Goal: Answer question/provide support: Share knowledge or assist other users

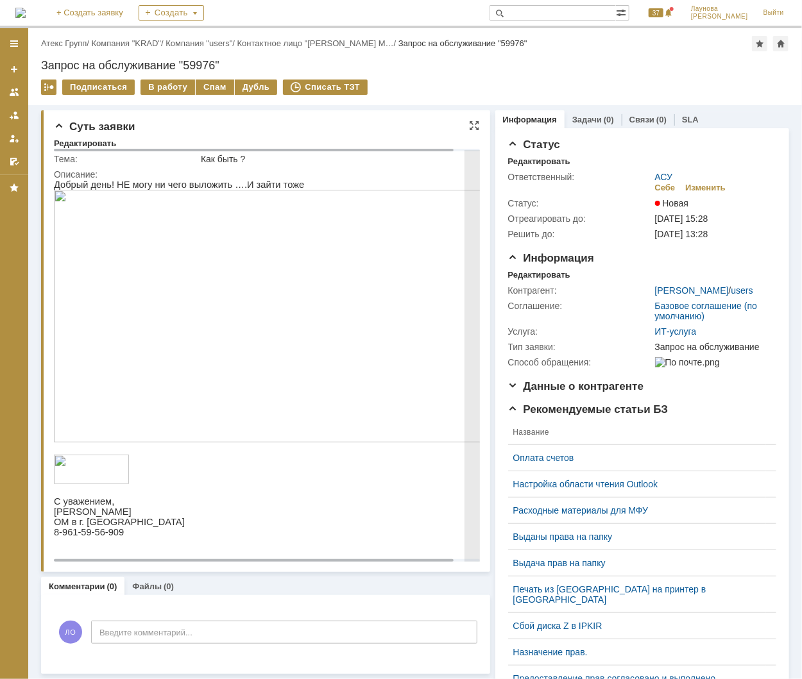
click at [323, 264] on img at bounding box center [277, 315] width 449 height 253
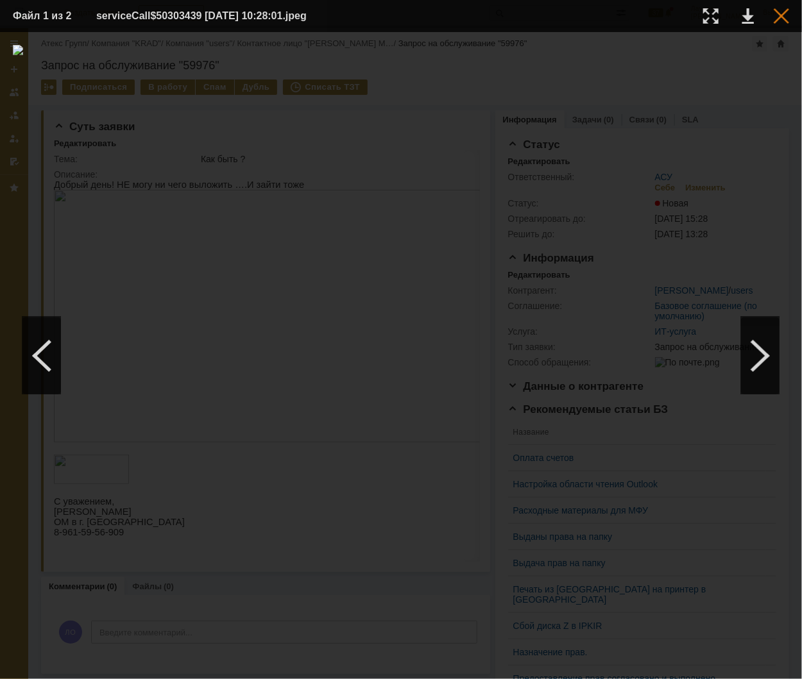
click at [777, 23] on div at bounding box center [780, 15] width 15 height 15
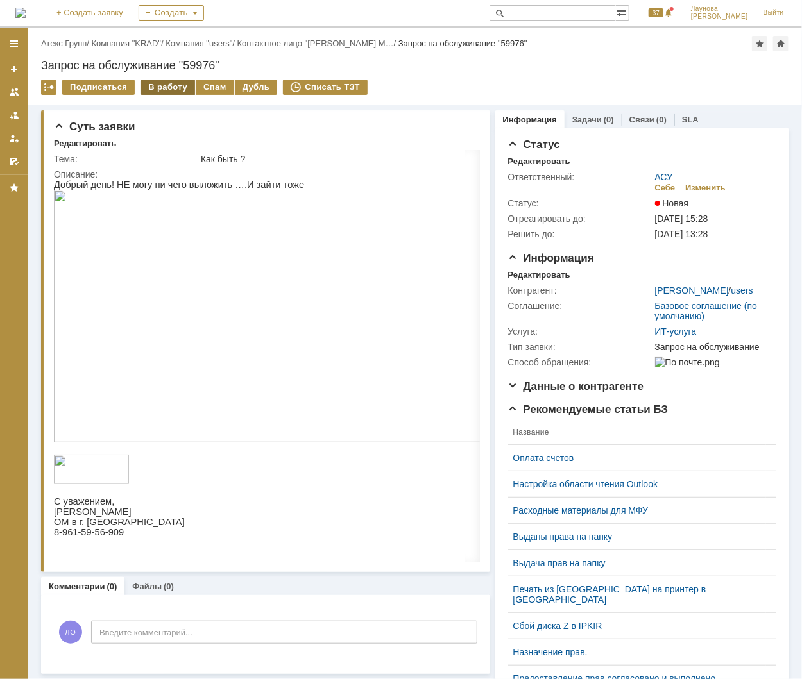
click at [173, 87] on div "В работу" at bounding box center [167, 87] width 55 height 15
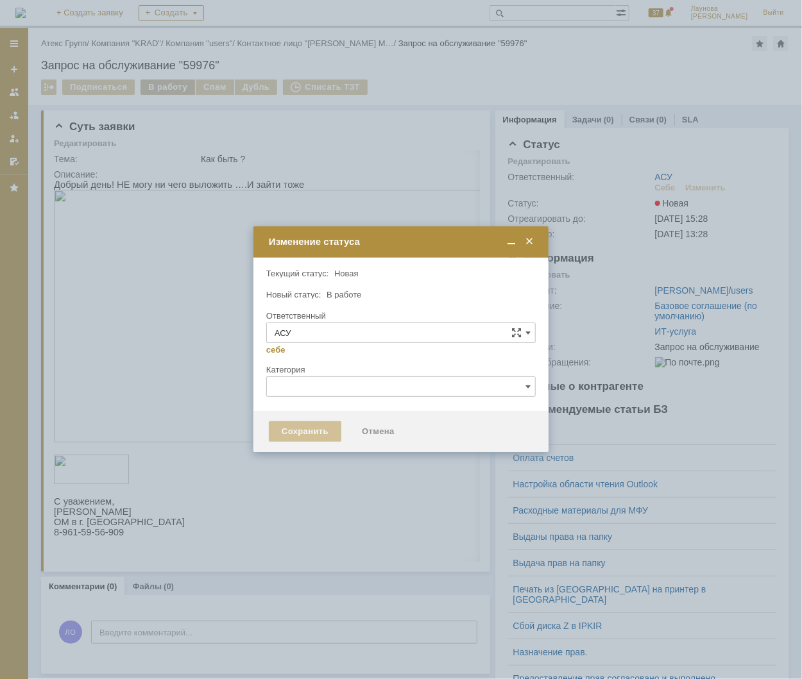
type input "Лаунова Ольга"
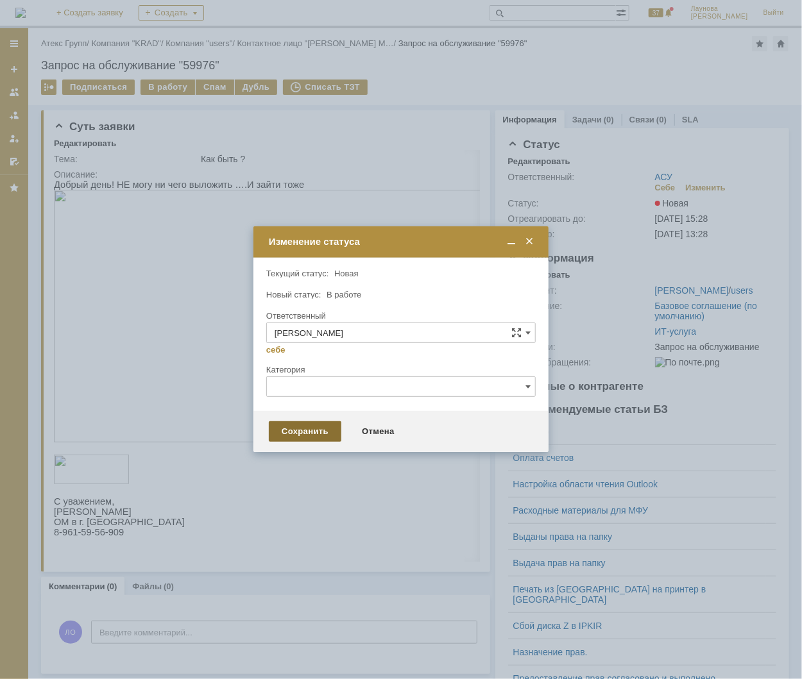
click at [324, 428] on div "Сохранить" at bounding box center [305, 431] width 72 height 21
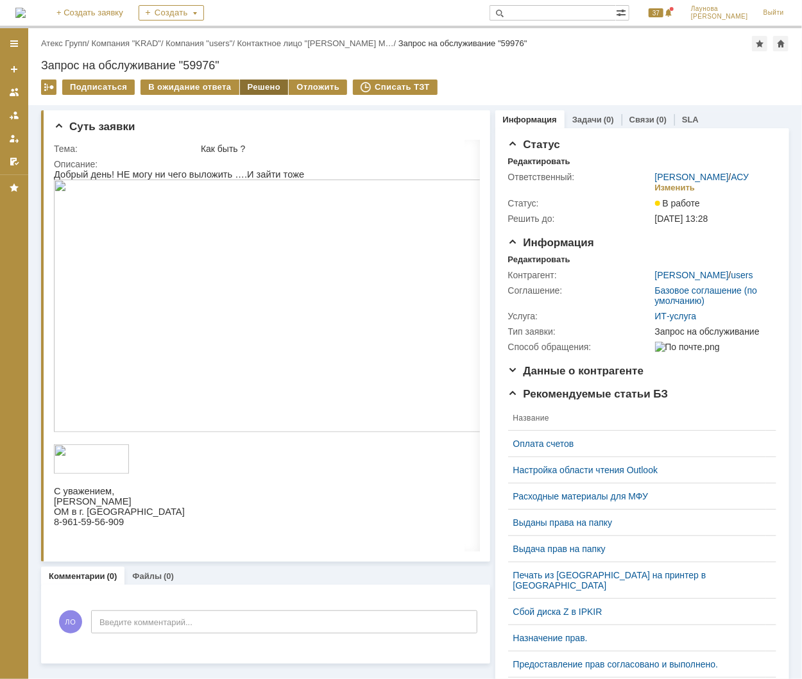
click at [240, 82] on div "Решено" at bounding box center [264, 87] width 49 height 15
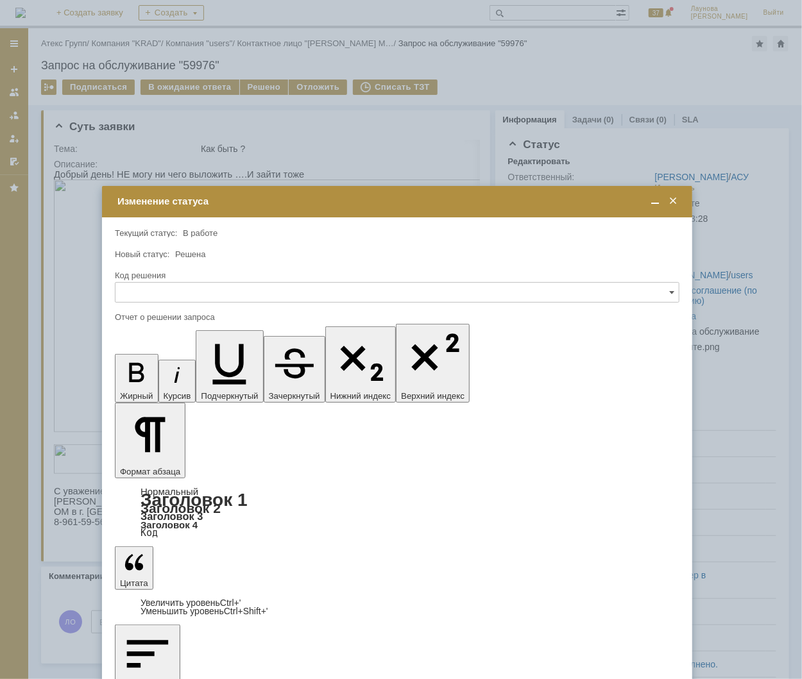
drag, startPoint x: 535, startPoint y: 3761, endPoint x: 1, endPoint y: 3743, distance: 535.1
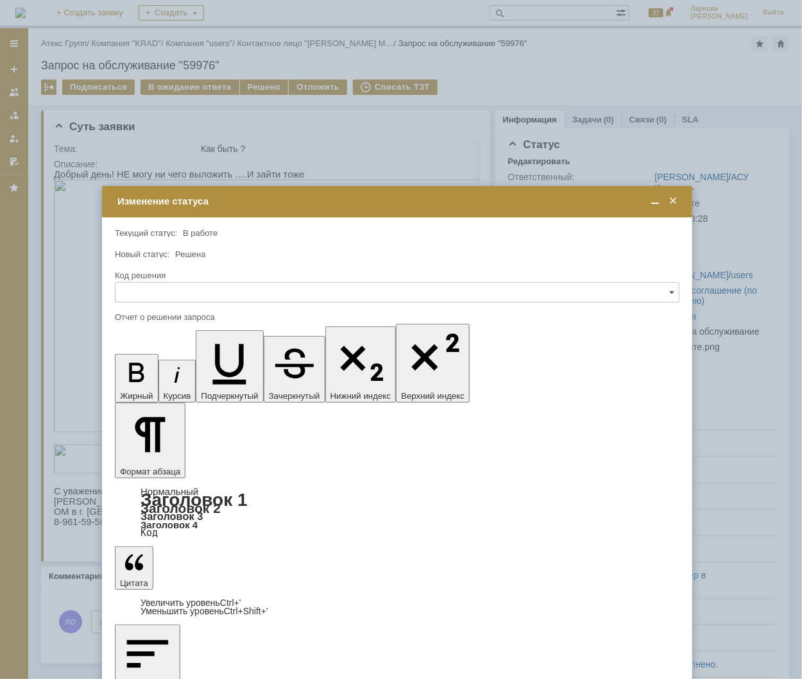
copy span "Со стороны СберКорус проведены работы по восстановлению работоспособности серви…"
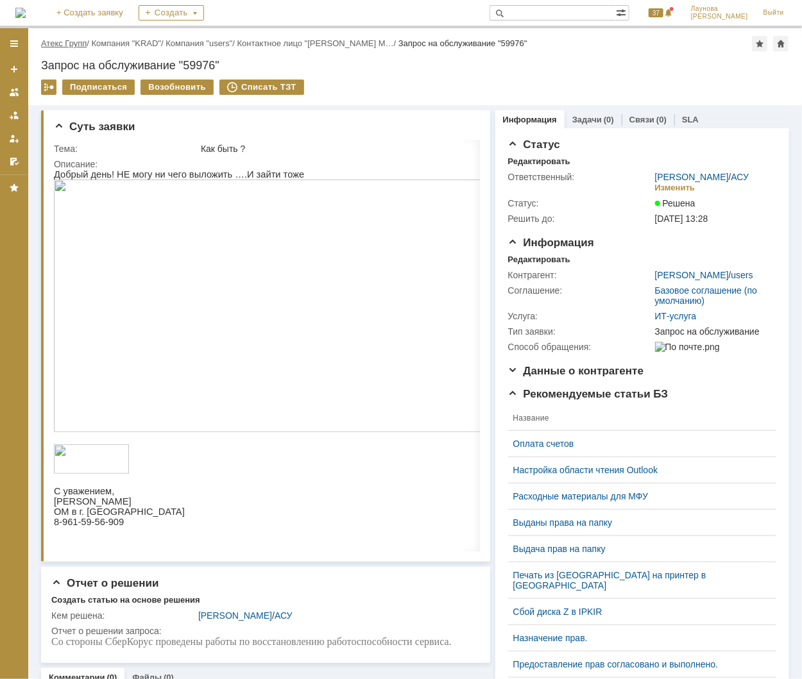
click at [60, 42] on link "Атекс Групп" at bounding box center [64, 43] width 46 height 10
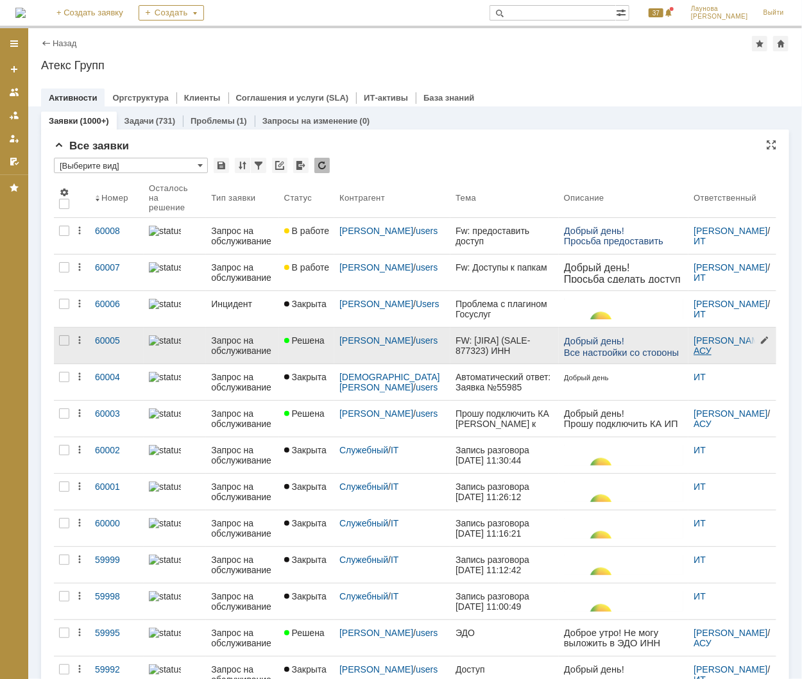
click at [695, 351] on link "АСУ" at bounding box center [702, 351] width 18 height 10
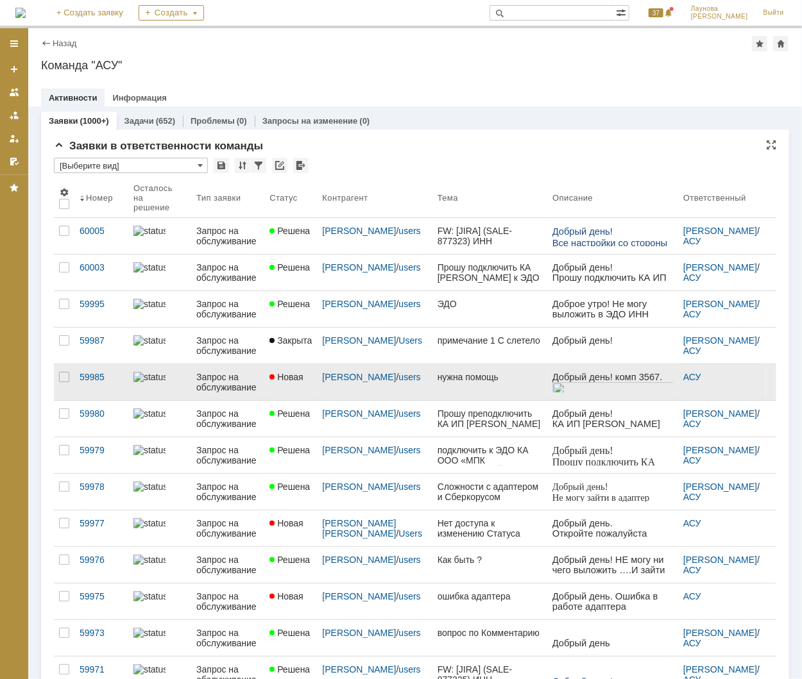
click at [239, 372] on div "Запрос на обслуживание" at bounding box center [227, 382] width 63 height 21
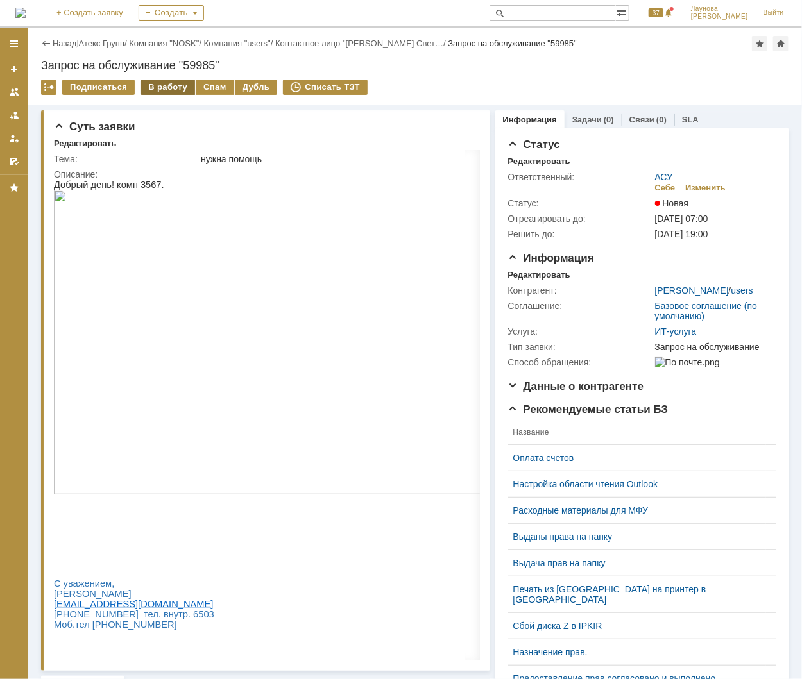
click at [167, 89] on div "В работу" at bounding box center [167, 87] width 55 height 15
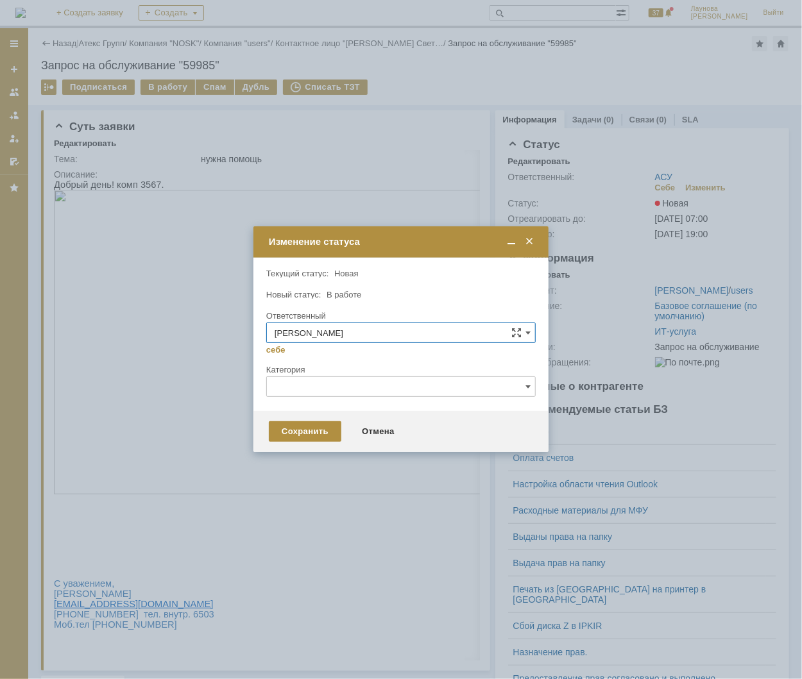
click at [320, 442] on div "Сохранить Отмена" at bounding box center [400, 431] width 295 height 41
click at [319, 431] on div "Сохранить" at bounding box center [305, 431] width 72 height 21
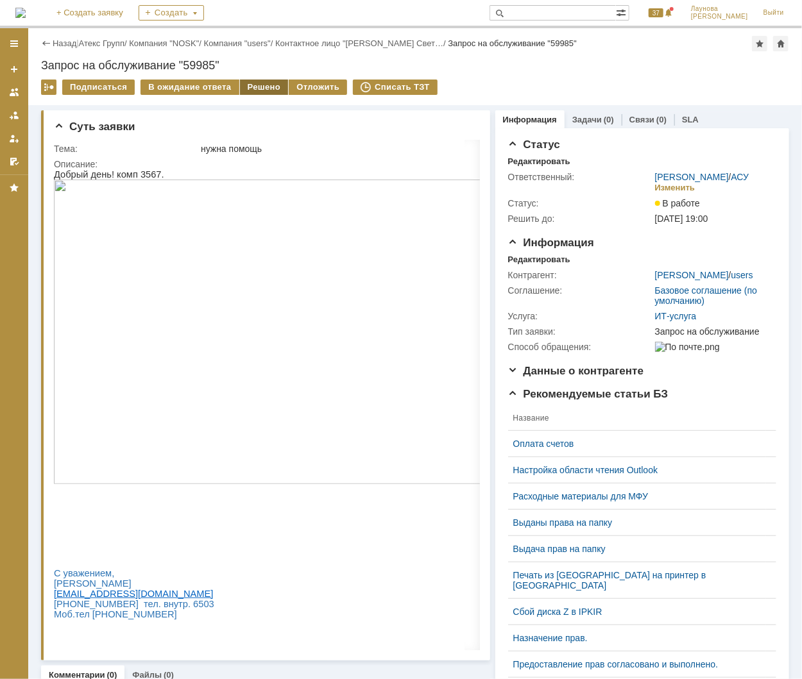
click at [244, 90] on div "Решено" at bounding box center [264, 87] width 49 height 15
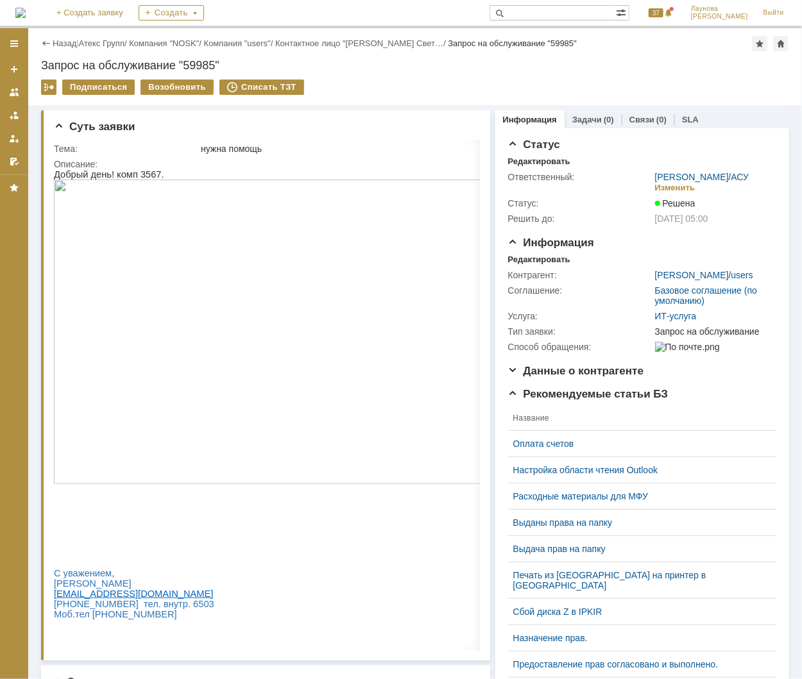
click at [95, 36] on div "Назад | Атекс Групп / Компания "NOSK" / Компания "users" / Контактное лицо "Иль…" at bounding box center [415, 43] width 748 height 15
click at [97, 42] on link "Атекс Групп" at bounding box center [102, 43] width 46 height 10
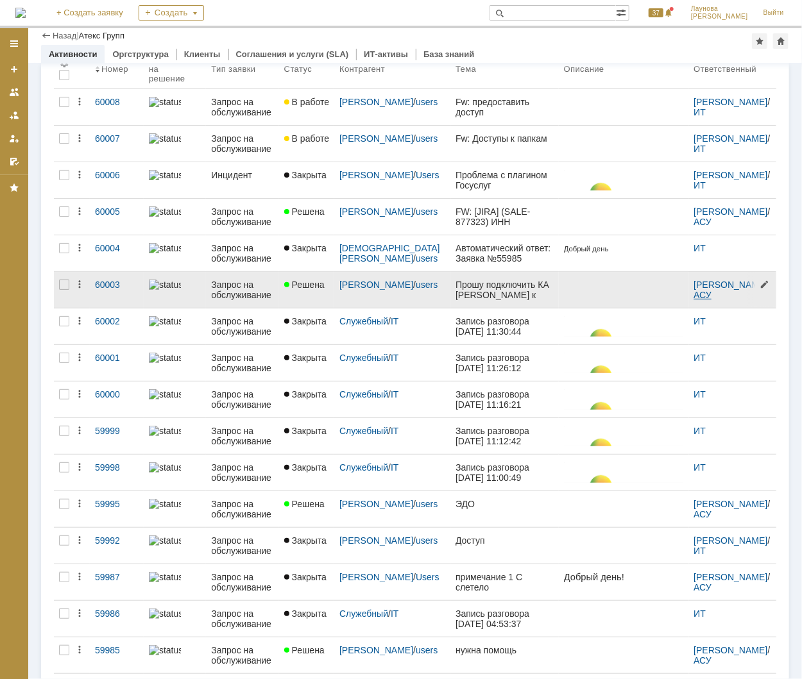
click at [696, 293] on link "АСУ" at bounding box center [702, 295] width 18 height 10
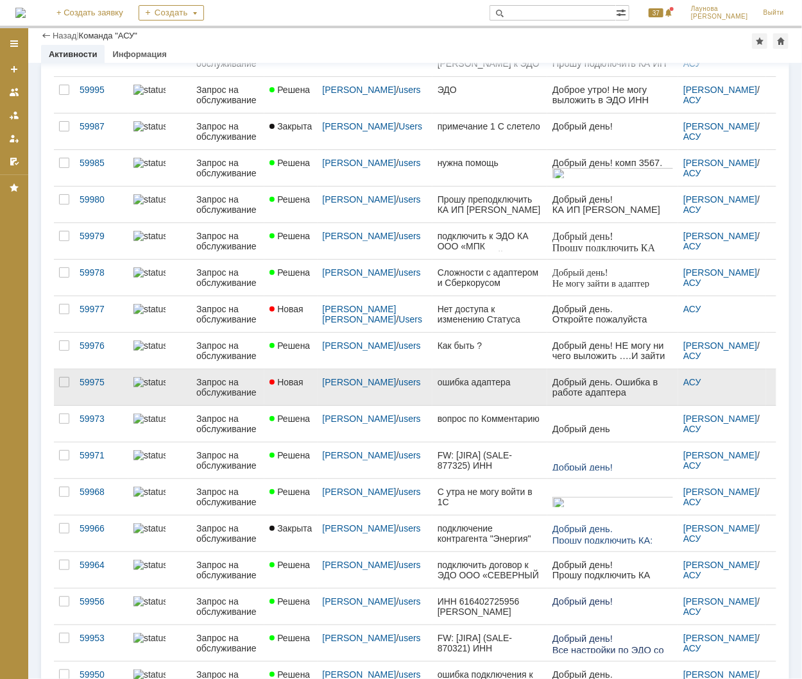
click at [390, 380] on div "Брикман Светлана / users" at bounding box center [375, 382] width 105 height 10
click at [454, 379] on div "ошибка адаптера" at bounding box center [489, 382] width 105 height 10
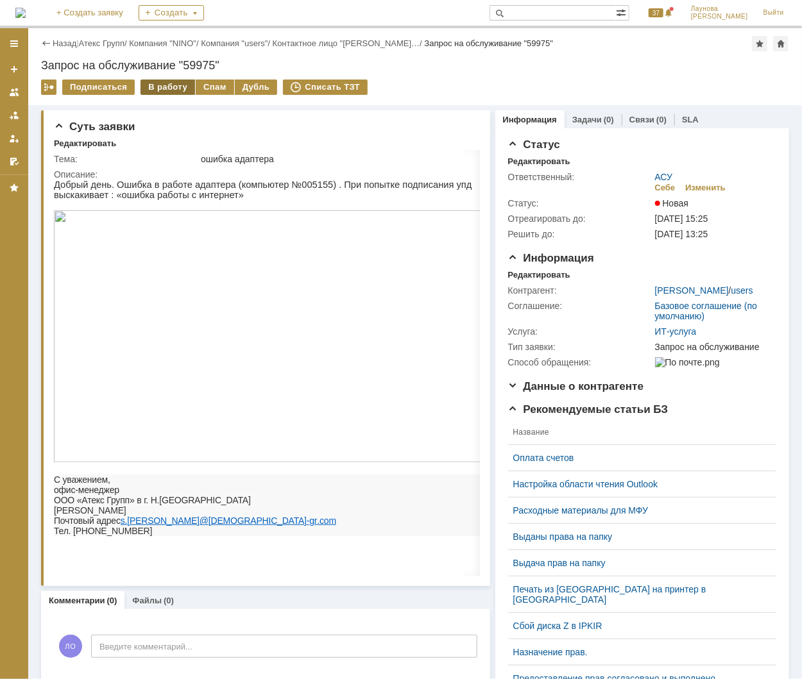
click at [156, 90] on div "В работу" at bounding box center [167, 87] width 55 height 15
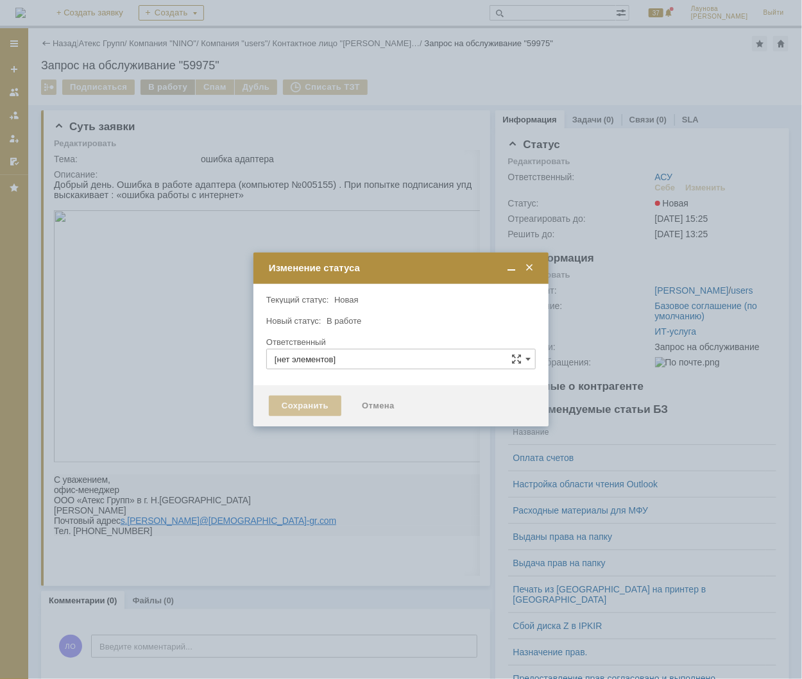
type input "АСУ"
type input "Лаунова Ольга"
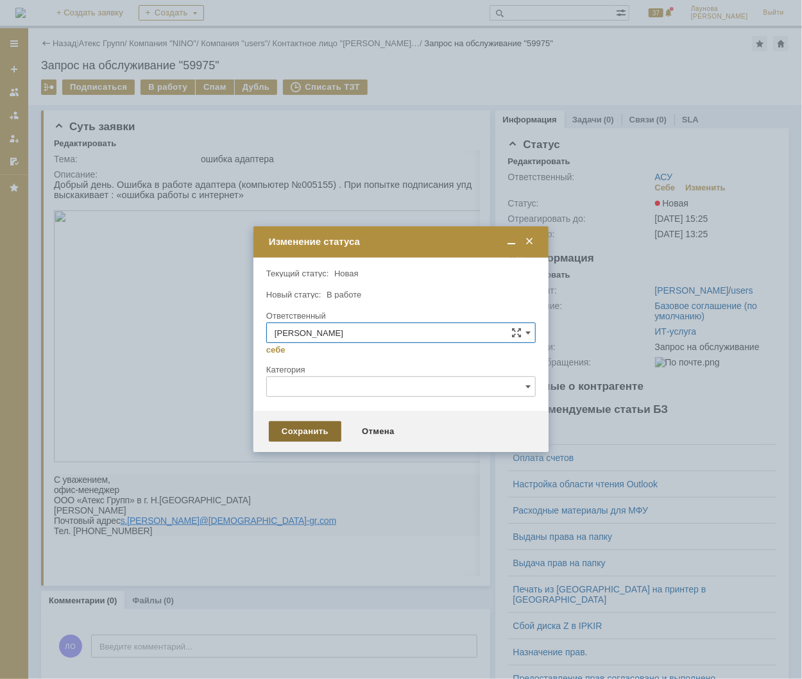
click at [307, 434] on div "Сохранить" at bounding box center [305, 431] width 72 height 21
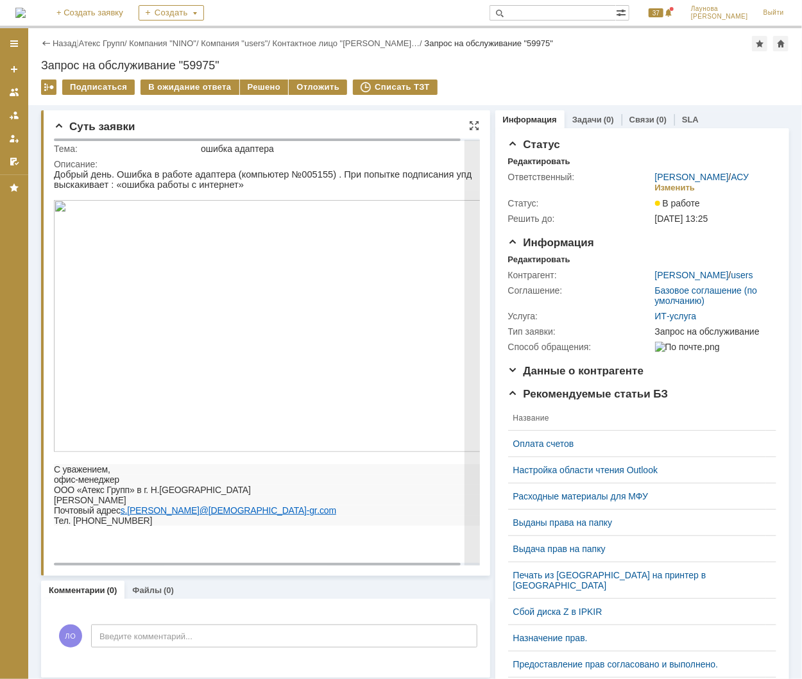
drag, startPoint x: 247, startPoint y: 85, endPoint x: 267, endPoint y: 158, distance: 76.4
click at [247, 92] on div "Решено" at bounding box center [264, 87] width 49 height 15
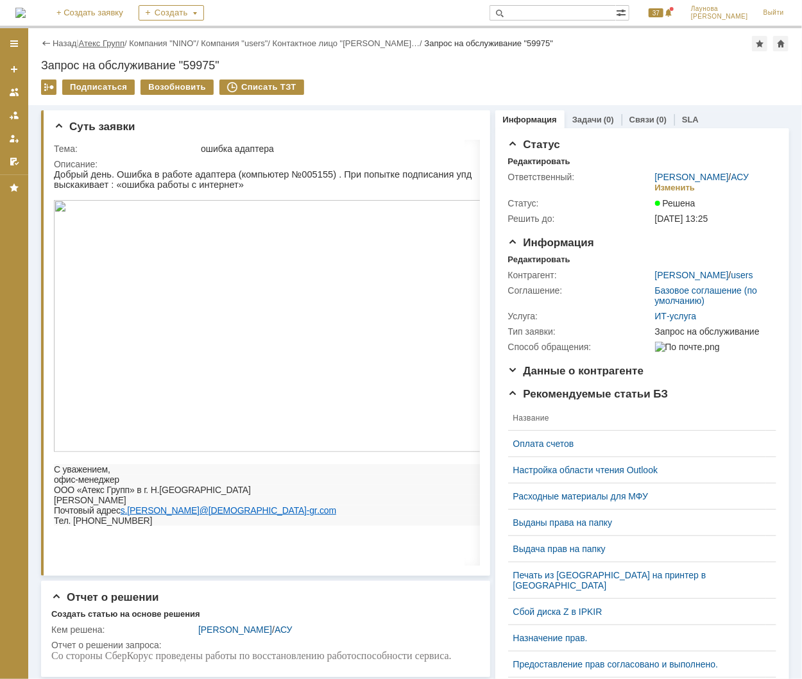
click at [108, 42] on link "Атекс Групп" at bounding box center [102, 43] width 46 height 10
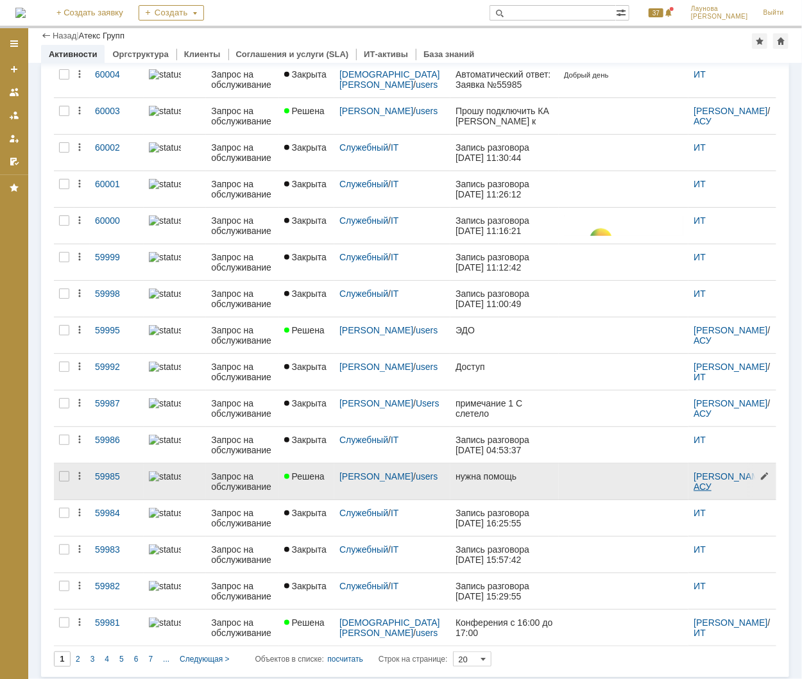
click at [695, 489] on link "АСУ" at bounding box center [702, 487] width 18 height 10
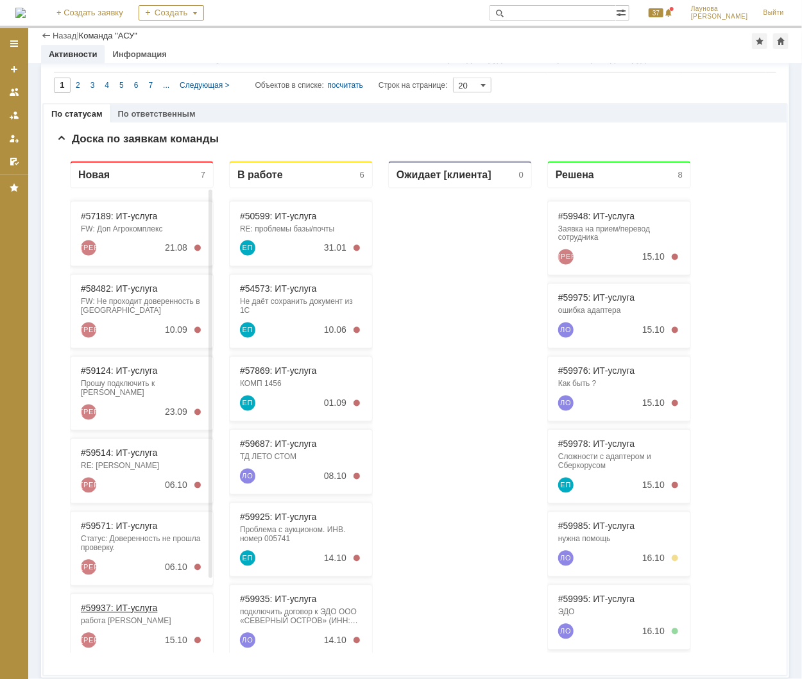
click at [116, 603] on link "#59937: ИТ-услуга" at bounding box center [118, 608] width 76 height 10
